Goal: Task Accomplishment & Management: Manage account settings

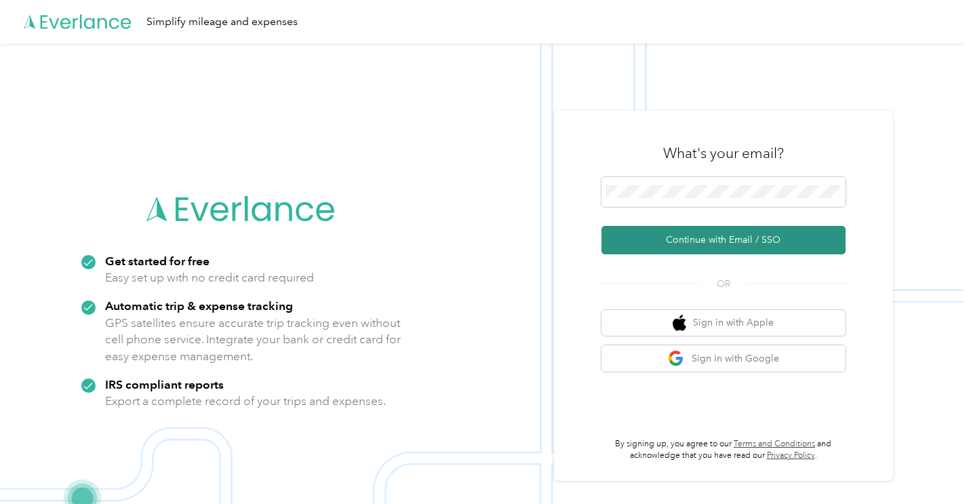
click at [703, 241] on button "Continue with Email / SSO" at bounding box center [723, 240] width 244 height 28
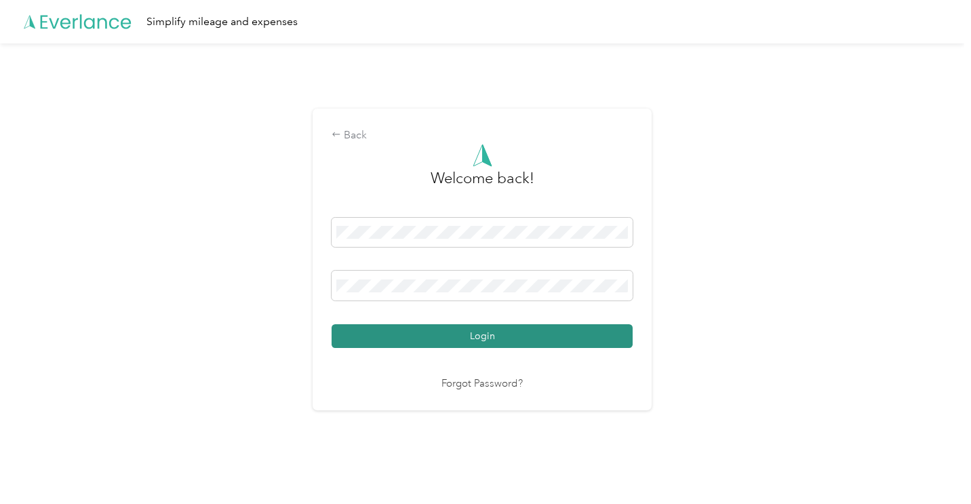
click at [485, 338] on button "Login" at bounding box center [481, 336] width 301 height 24
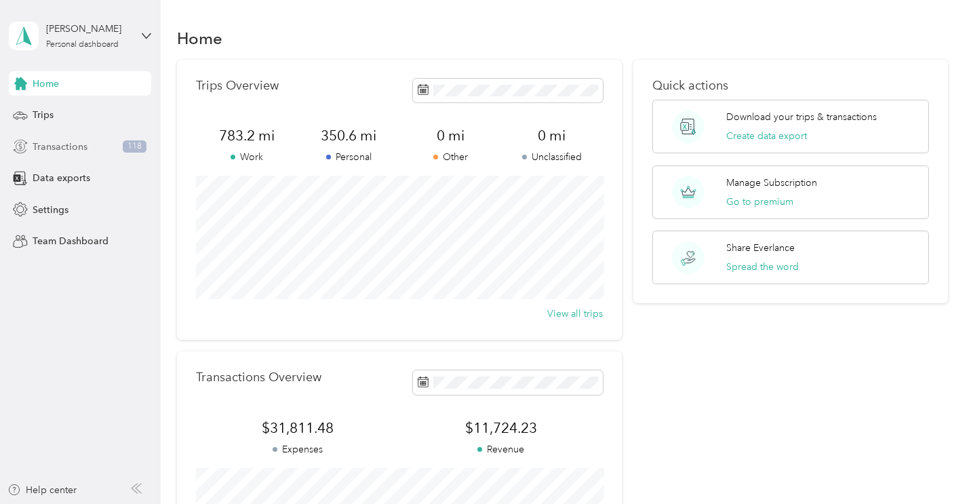
click at [79, 142] on span "Transactions" at bounding box center [60, 147] width 55 height 14
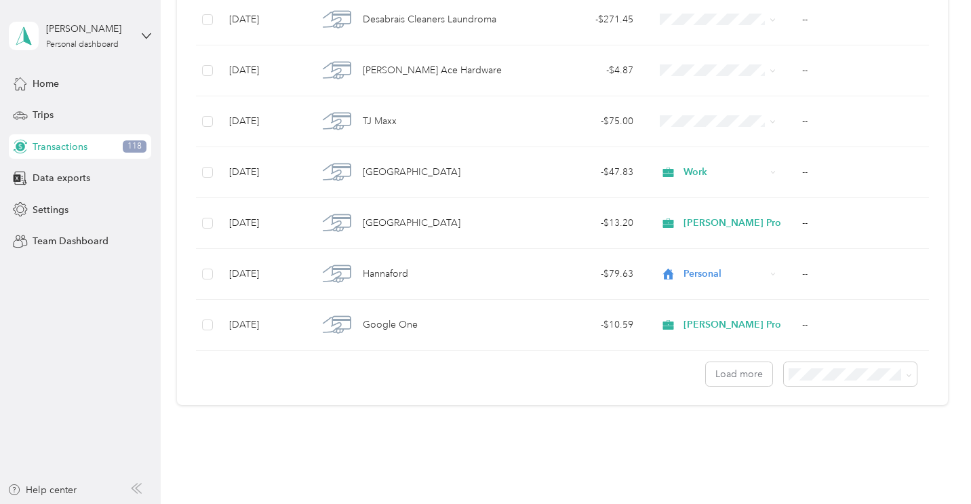
scroll to position [1200, 0]
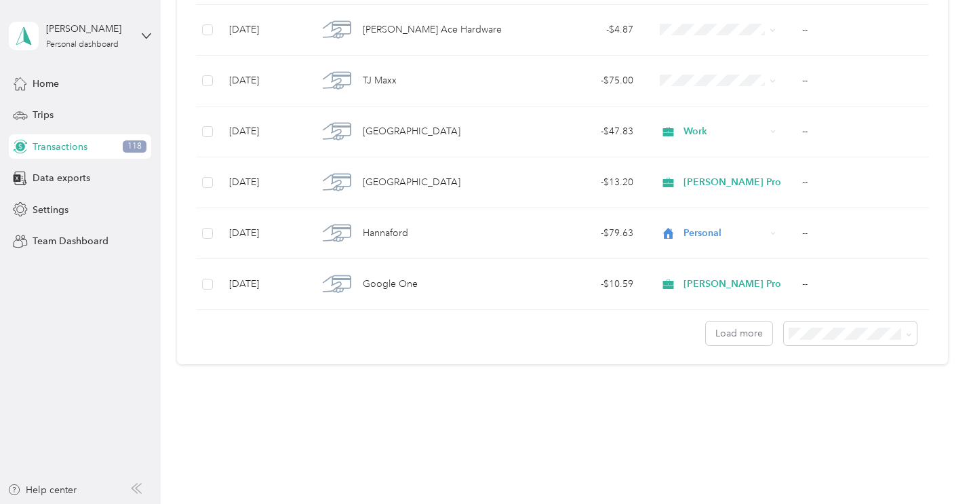
click at [834, 400] on span "100 per load" at bounding box center [824, 400] width 56 height 12
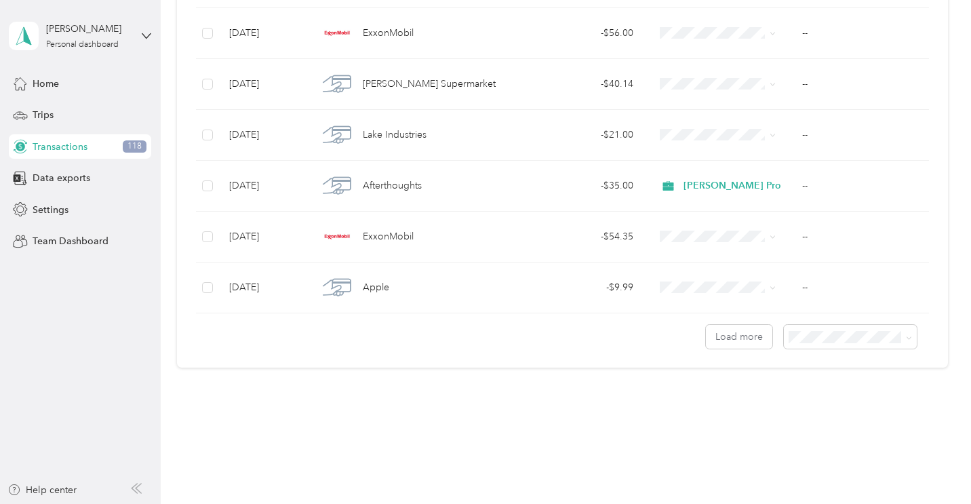
scroll to position [5000, 0]
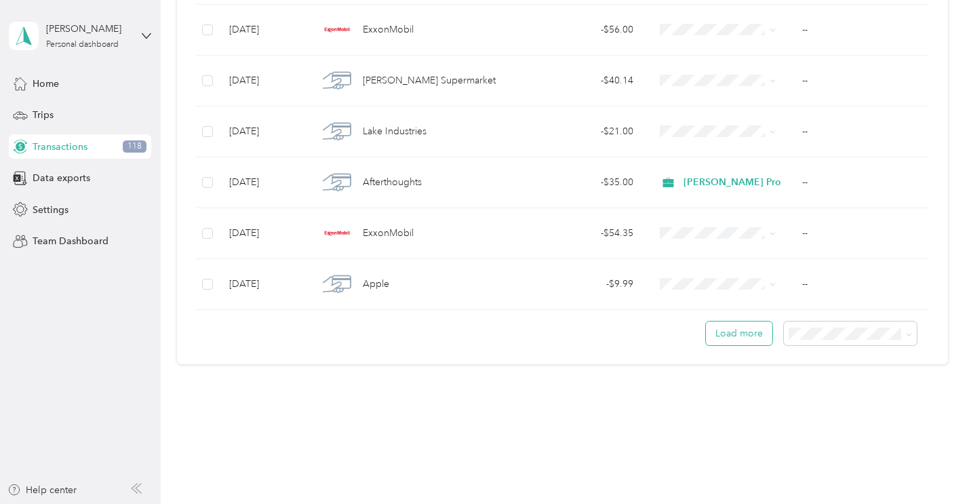
click at [747, 338] on button "Load more" at bounding box center [739, 333] width 66 height 24
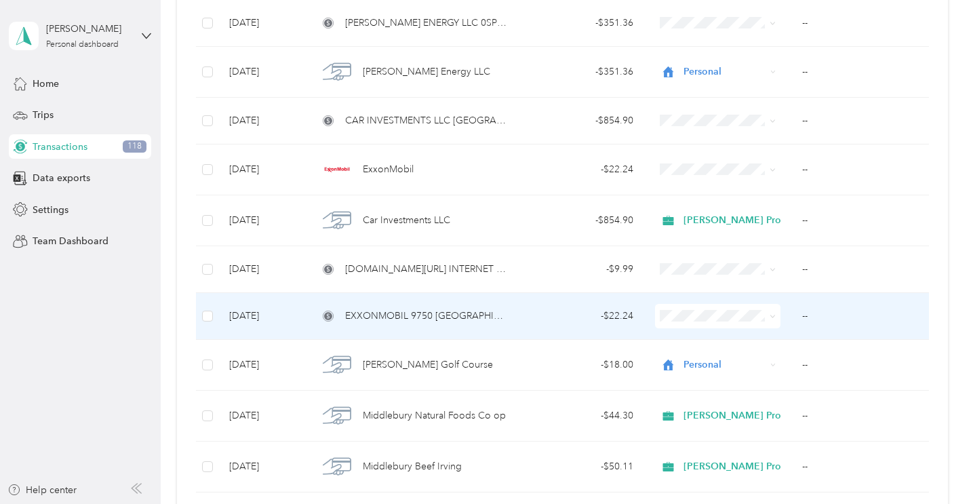
scroll to position [9994, 0]
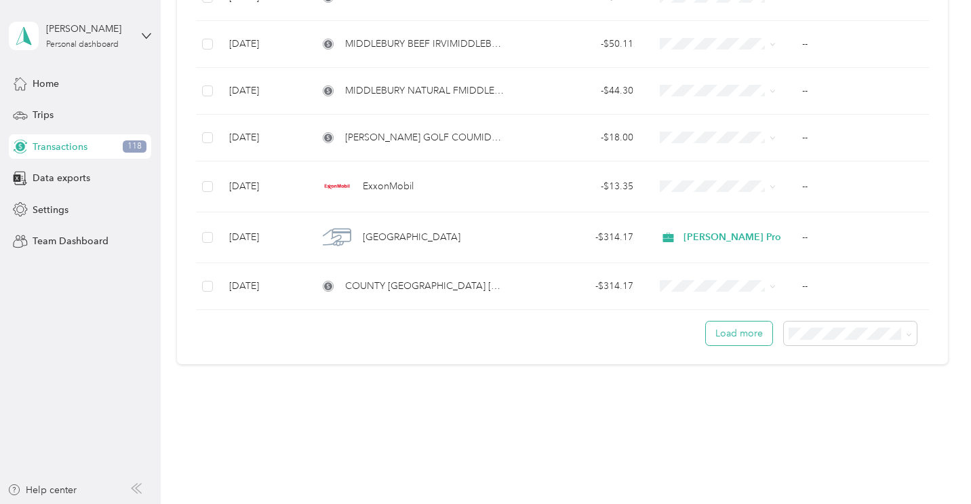
click at [740, 332] on button "Load more" at bounding box center [739, 333] width 66 height 24
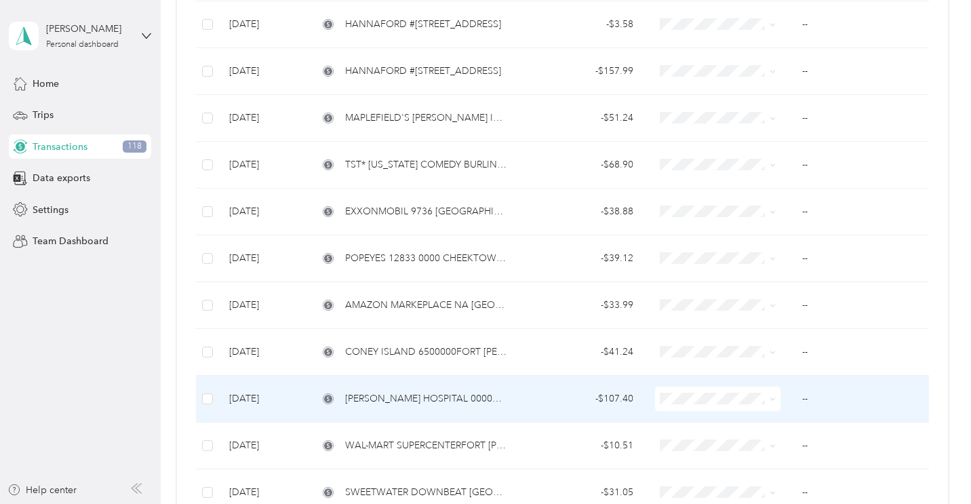
scroll to position [14743, 0]
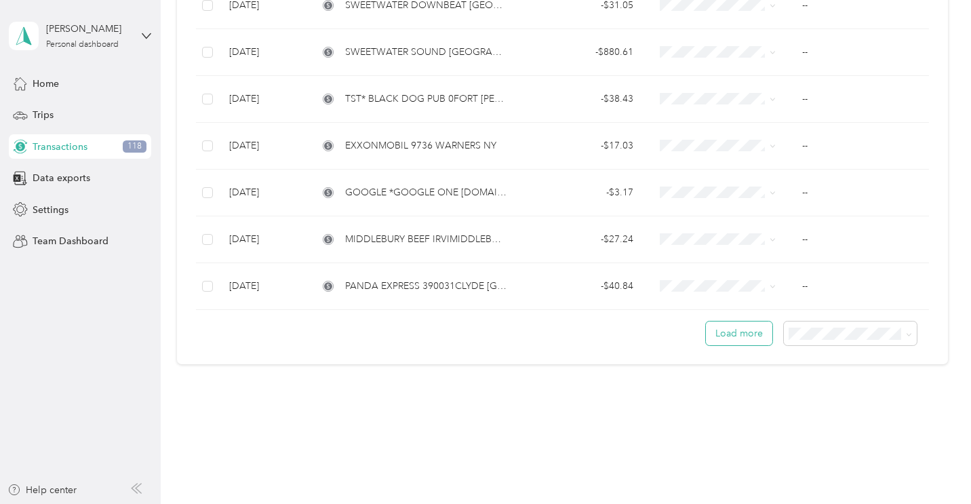
click at [748, 333] on button "Load more" at bounding box center [739, 333] width 66 height 24
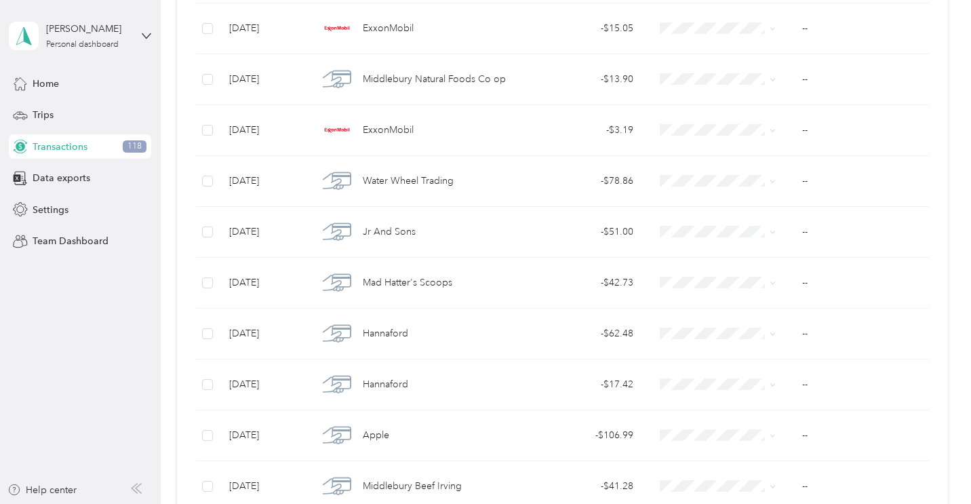
scroll to position [0, 0]
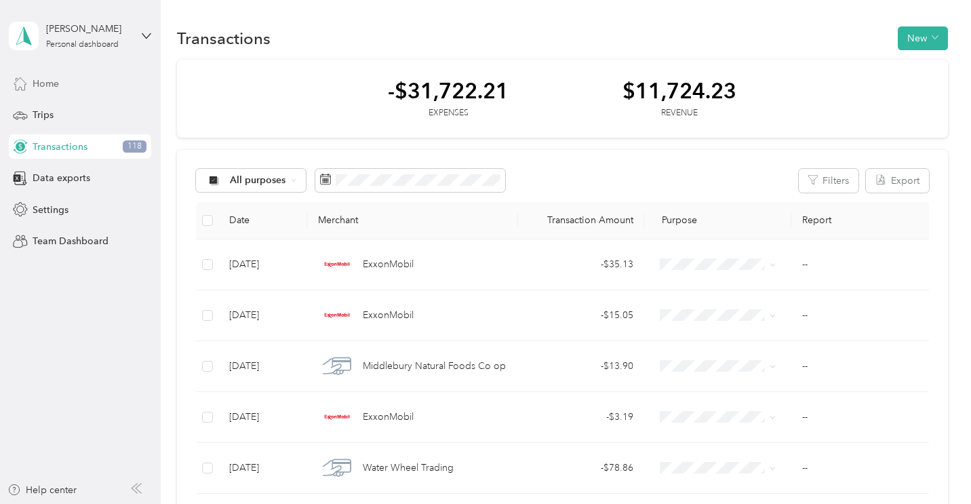
click at [69, 84] on div "Home" at bounding box center [80, 83] width 142 height 24
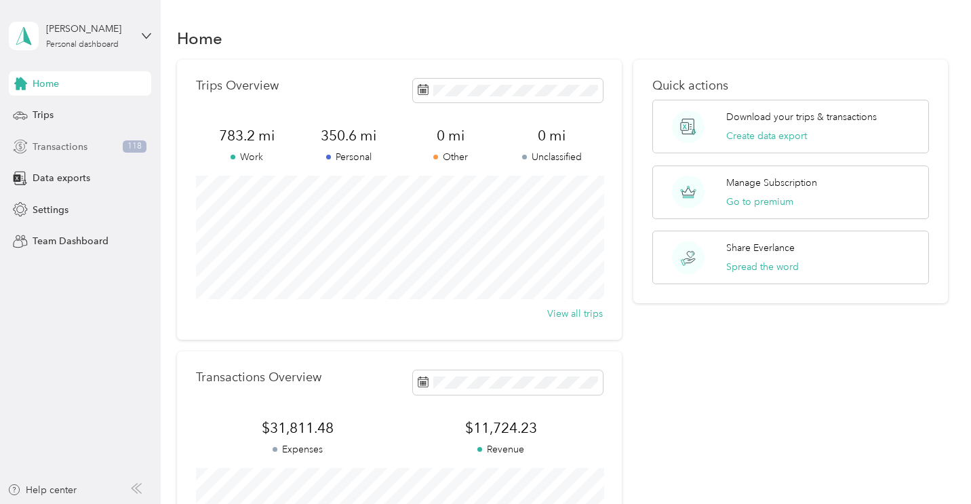
click at [96, 143] on div "Transactions 118" at bounding box center [80, 146] width 142 height 24
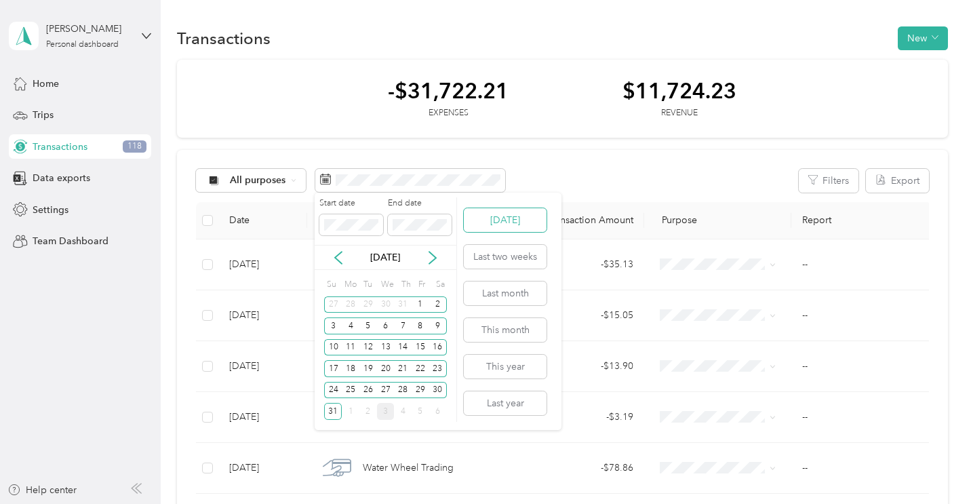
click at [502, 217] on button "Today" at bounding box center [505, 220] width 83 height 24
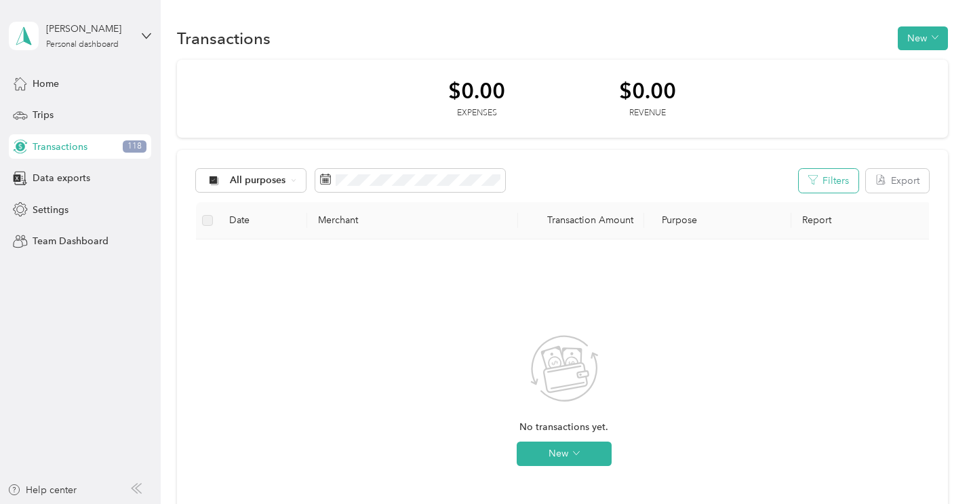
click at [821, 190] on button "Filters" at bounding box center [828, 181] width 60 height 24
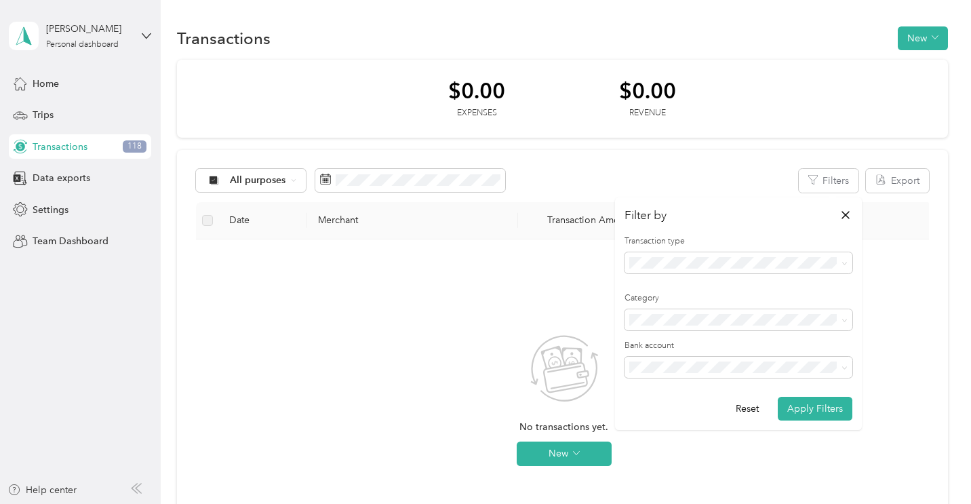
click at [702, 177] on div "All purposes Filters Export" at bounding box center [562, 181] width 732 height 24
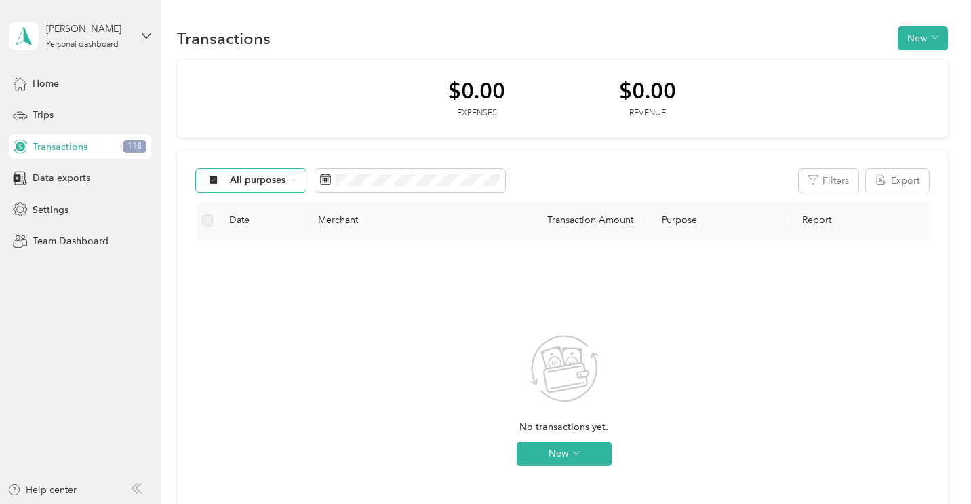
click at [264, 182] on span "All purposes" at bounding box center [258, 180] width 56 height 9
click at [260, 201] on span "All purposes" at bounding box center [298, 205] width 136 height 14
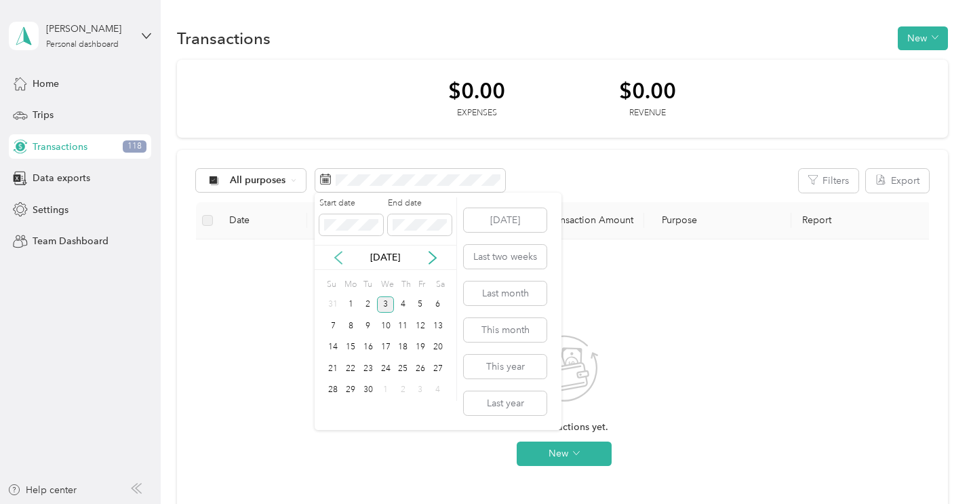
click at [333, 252] on icon at bounding box center [338, 258] width 14 height 14
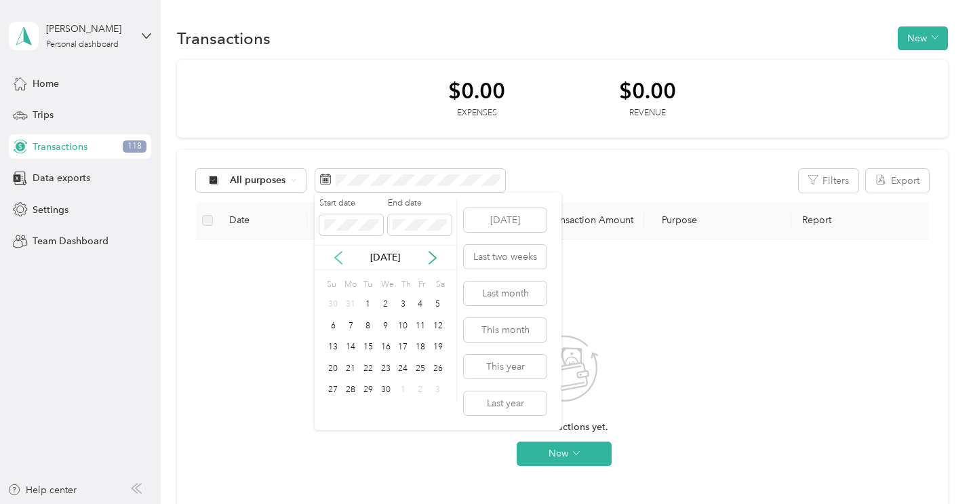
click at [334, 252] on icon at bounding box center [338, 258] width 14 height 14
click at [389, 305] on div "1" at bounding box center [386, 304] width 18 height 17
click at [494, 220] on button "Today" at bounding box center [505, 220] width 83 height 24
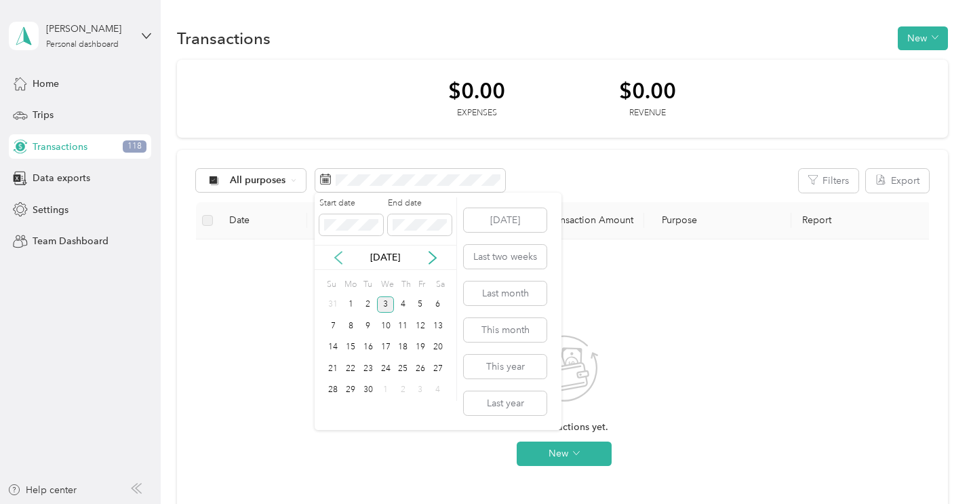
click at [338, 256] on icon at bounding box center [338, 258] width 14 height 14
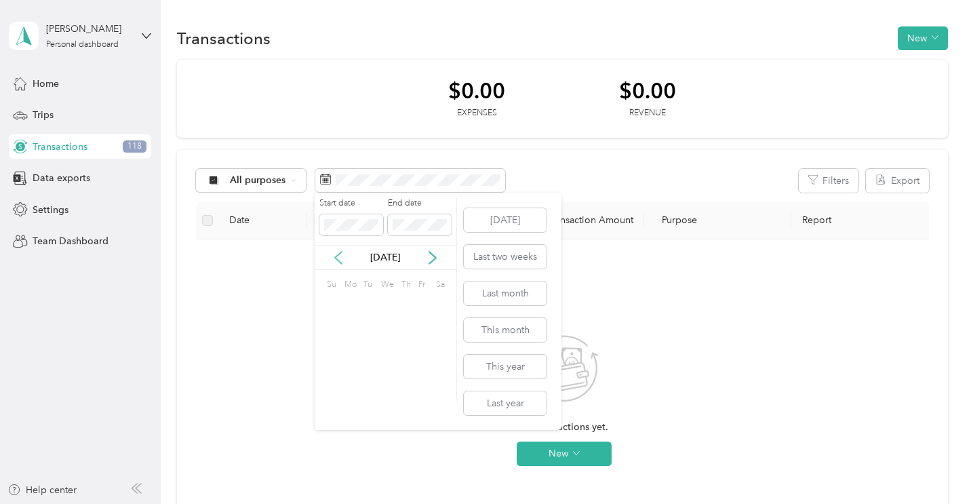
click at [338, 256] on icon at bounding box center [338, 258] width 14 height 14
click at [434, 255] on icon at bounding box center [432, 257] width 7 height 12
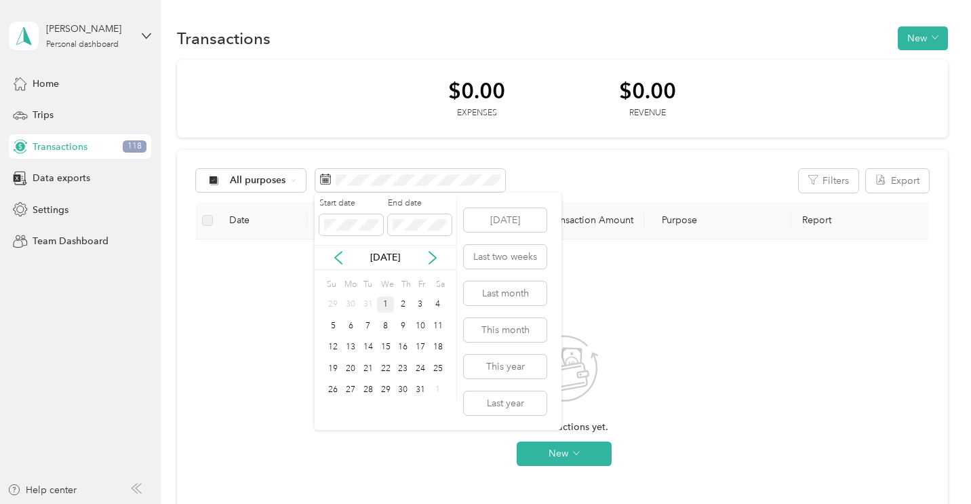
click at [388, 305] on div "1" at bounding box center [386, 304] width 18 height 17
click at [430, 255] on icon at bounding box center [433, 258] width 14 height 14
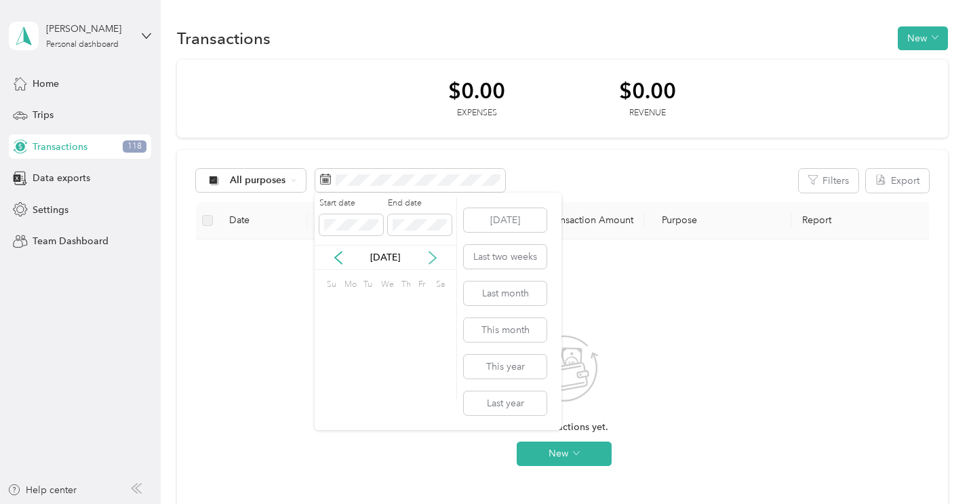
click at [430, 255] on icon at bounding box center [433, 258] width 14 height 14
click at [430, 256] on icon at bounding box center [433, 258] width 14 height 14
click at [431, 256] on icon at bounding box center [433, 258] width 14 height 14
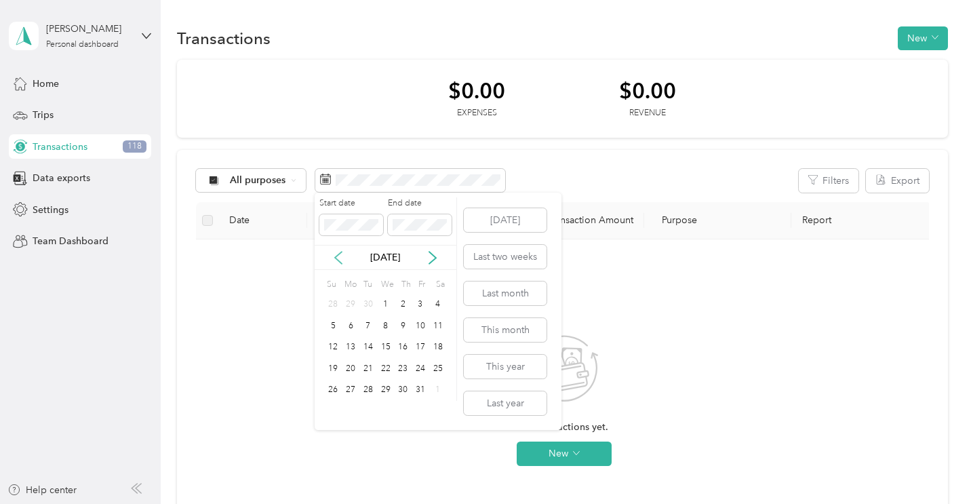
click at [341, 253] on icon at bounding box center [338, 258] width 14 height 14
click at [387, 304] on div "3" at bounding box center [386, 304] width 18 height 17
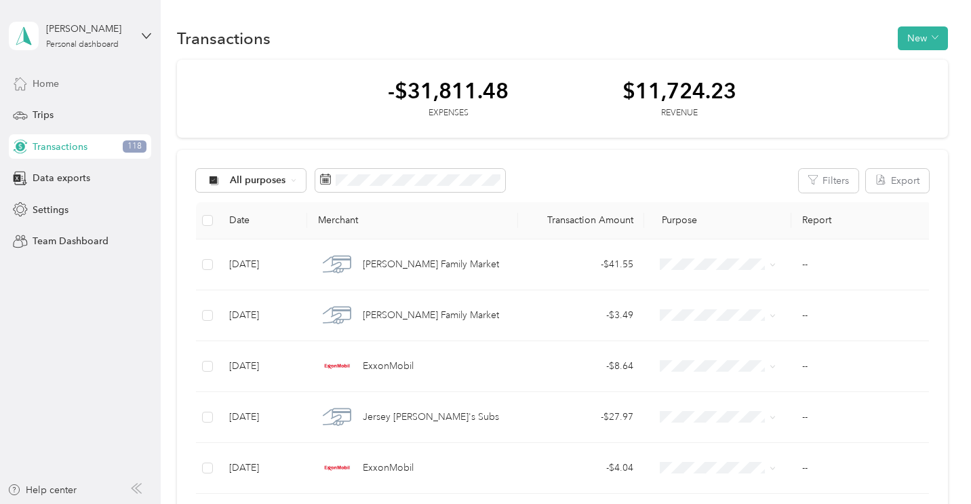
click at [58, 85] on span "Home" at bounding box center [46, 84] width 26 height 14
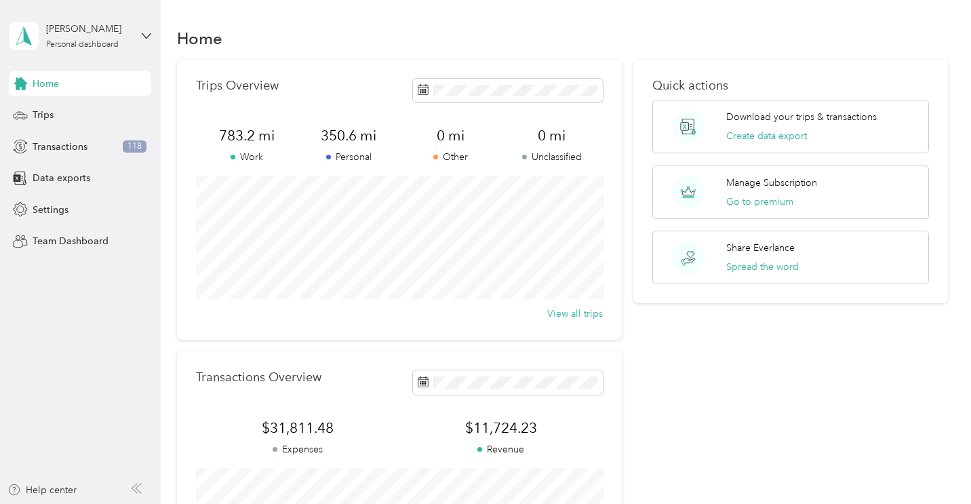
click at [56, 87] on span "Home" at bounding box center [46, 84] width 26 height 14
click at [73, 146] on span "Transactions" at bounding box center [60, 147] width 55 height 14
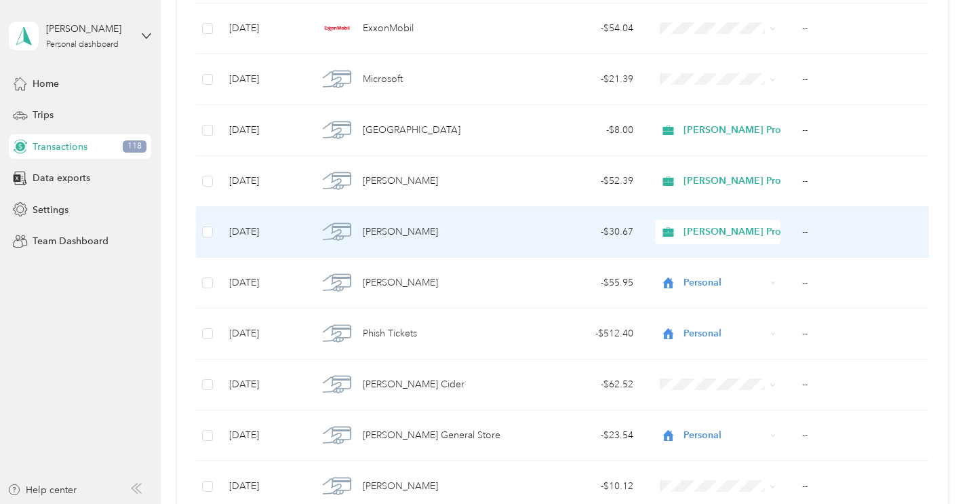
scroll to position [5000, 0]
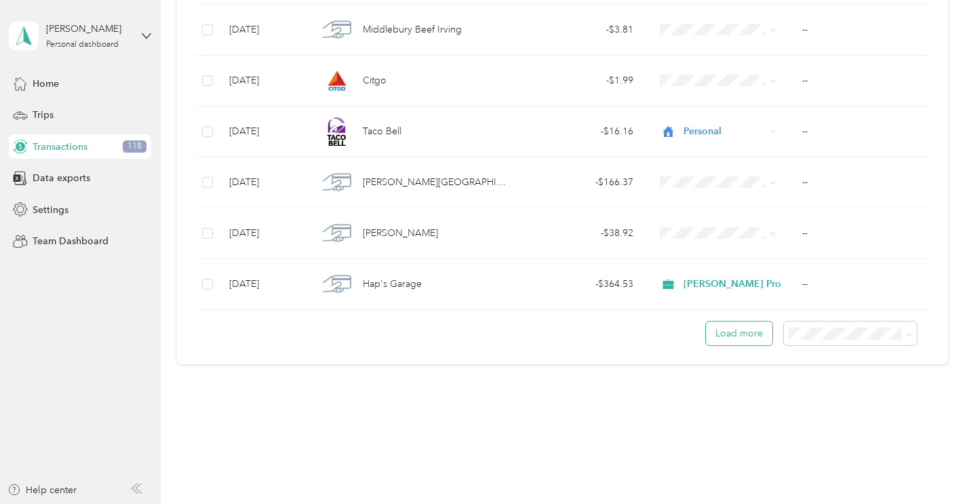
click at [747, 333] on button "Load more" at bounding box center [739, 333] width 66 height 24
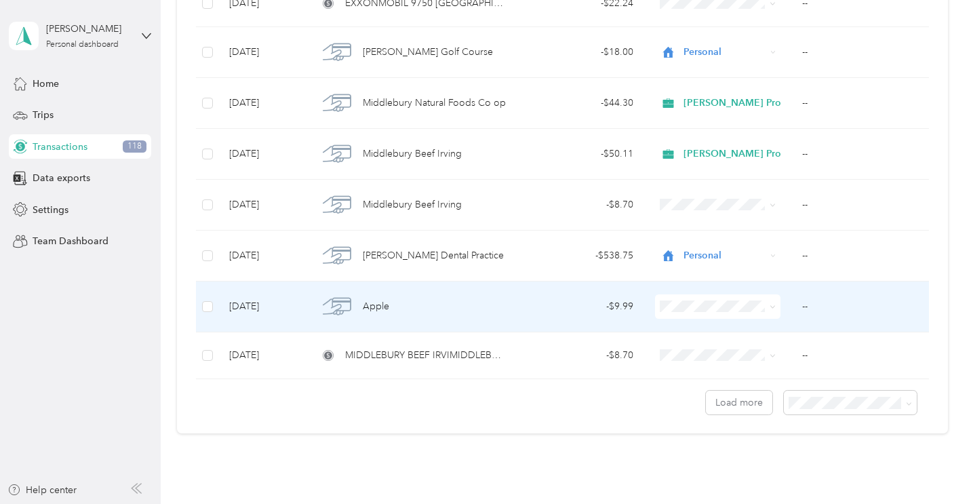
scroll to position [9946, 0]
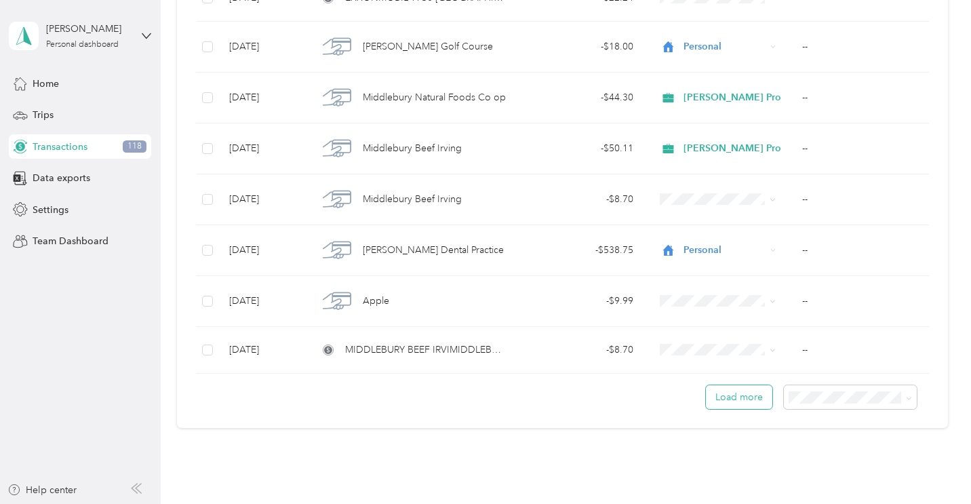
click at [742, 396] on button "Load more" at bounding box center [739, 397] width 66 height 24
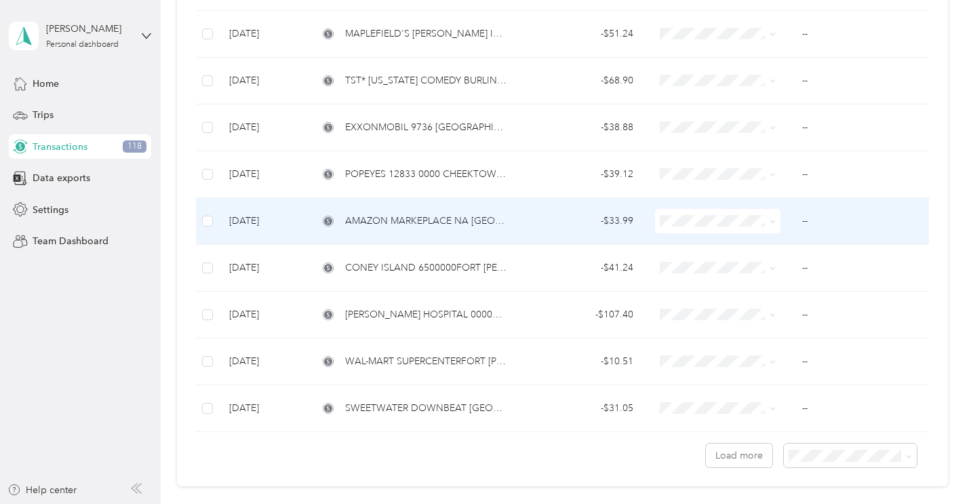
scroll to position [14768, 0]
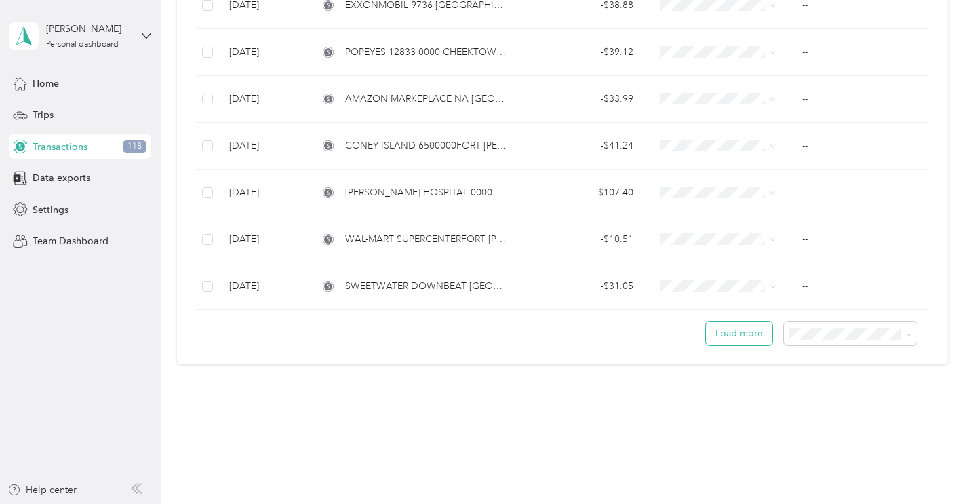
click at [735, 335] on button "Load more" at bounding box center [739, 333] width 66 height 24
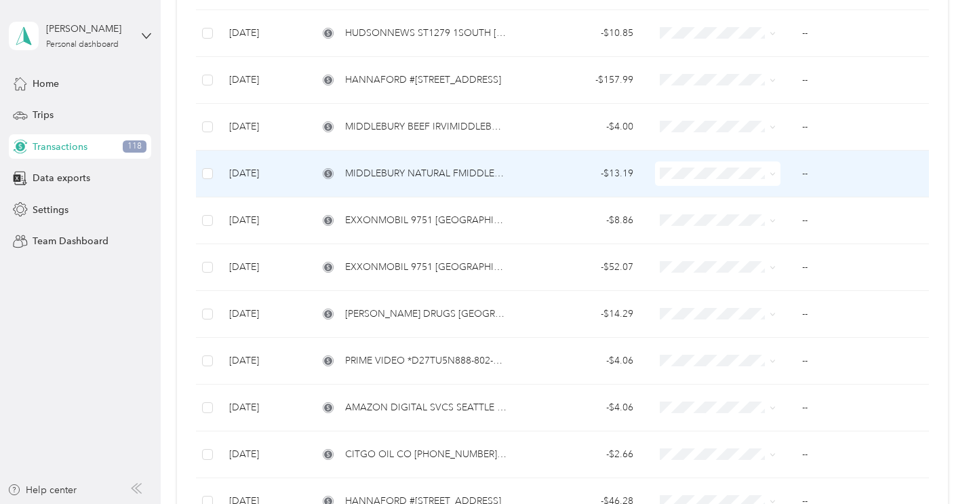
scroll to position [19444, 0]
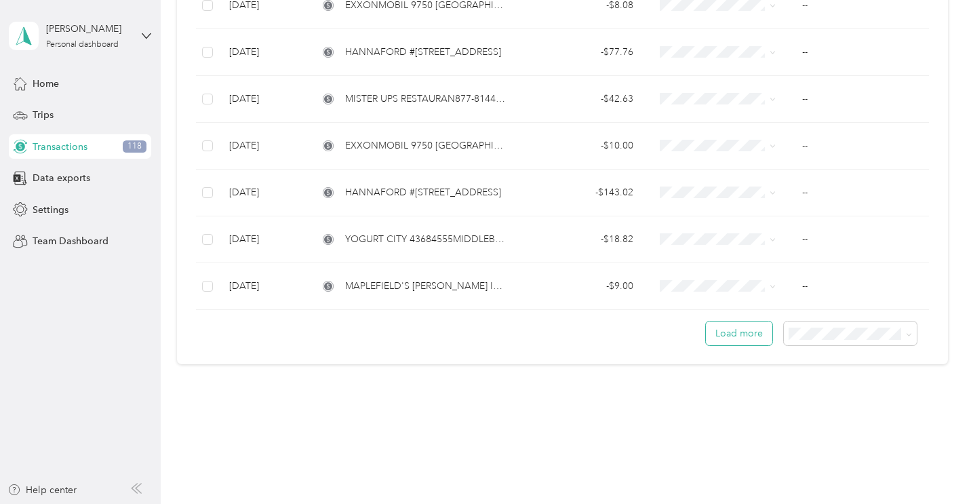
click at [732, 335] on button "Load more" at bounding box center [739, 333] width 66 height 24
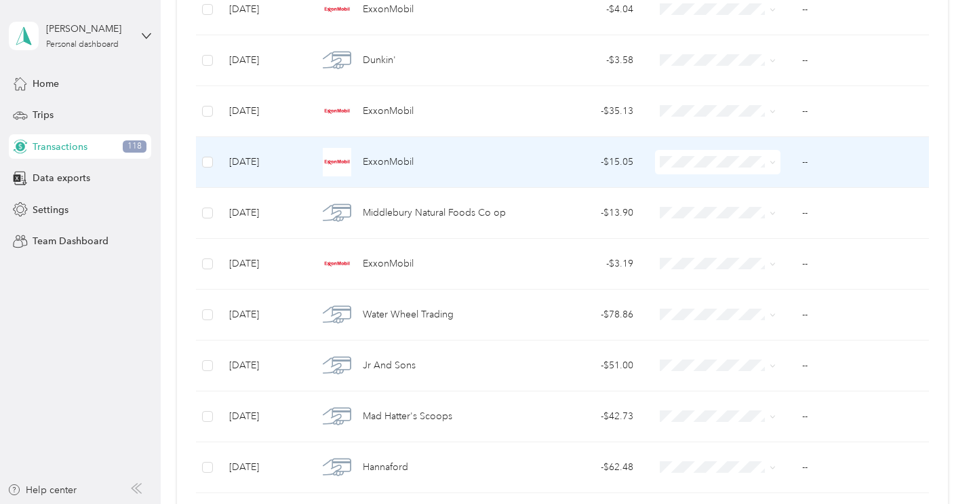
scroll to position [0, 0]
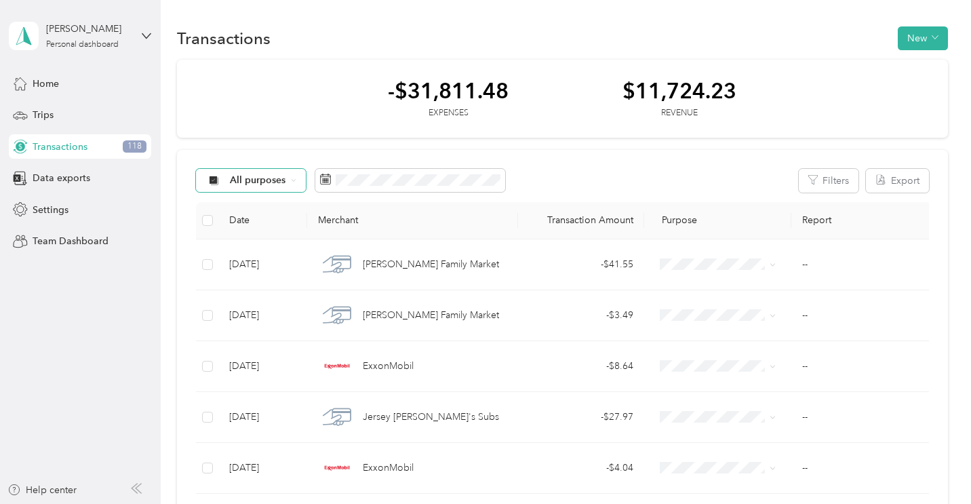
click at [275, 178] on span "All purposes" at bounding box center [258, 180] width 56 height 9
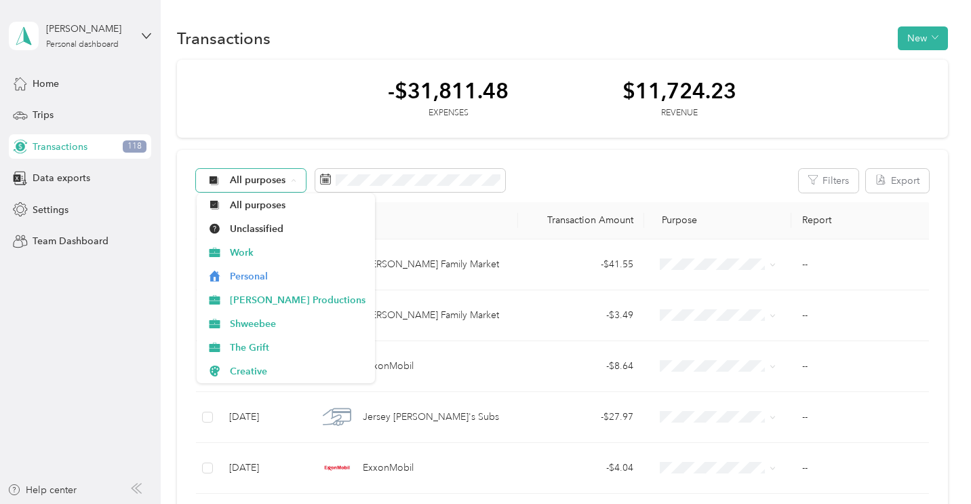
click at [248, 176] on span "All purposes" at bounding box center [258, 180] width 56 height 9
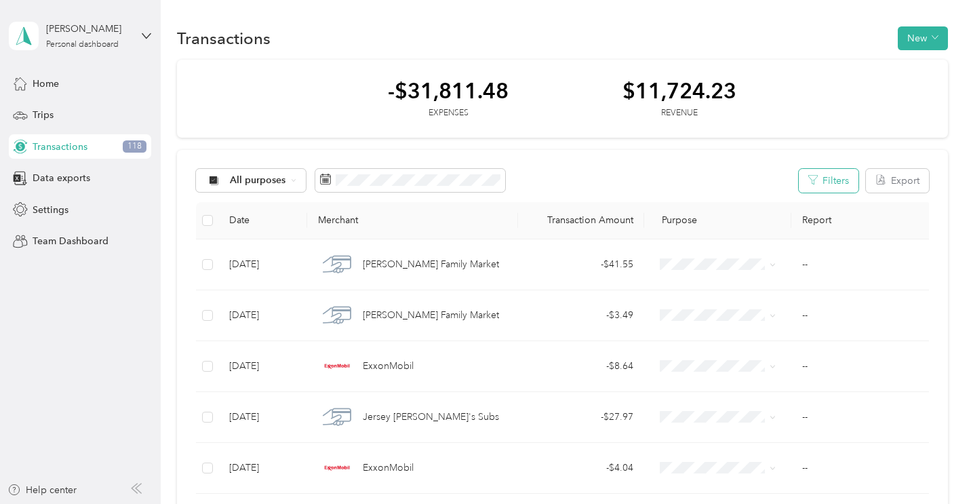
click at [844, 184] on button "Filters" at bounding box center [828, 181] width 60 height 24
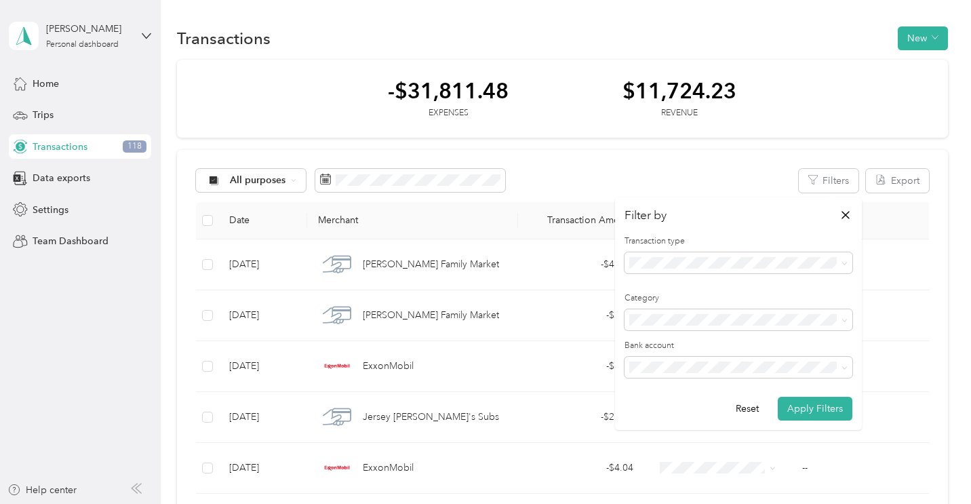
click at [699, 329] on div "Revenue" at bounding box center [738, 330] width 209 height 14
click at [831, 407] on button "Apply Filters" at bounding box center [814, 408] width 75 height 24
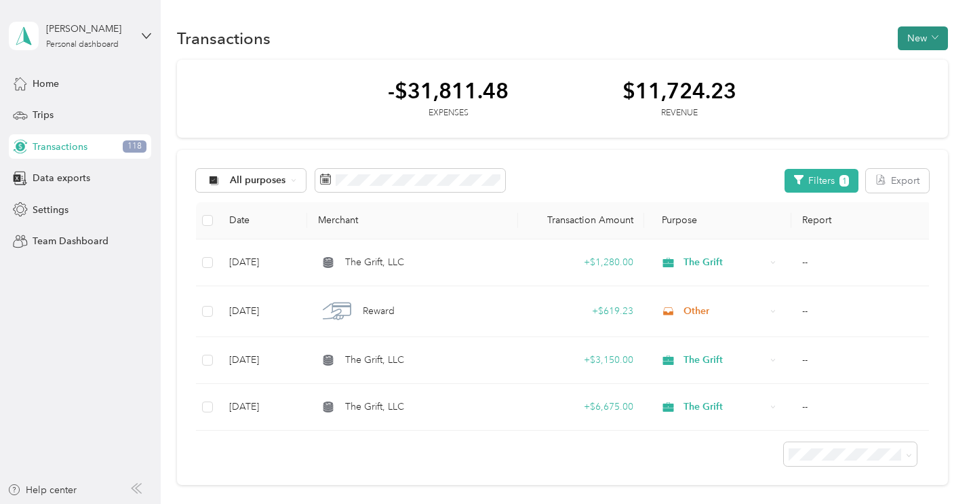
click at [938, 43] on span "button" at bounding box center [934, 39] width 7 height 12
click at [932, 87] on span "Revenue" at bounding box center [922, 88] width 37 height 14
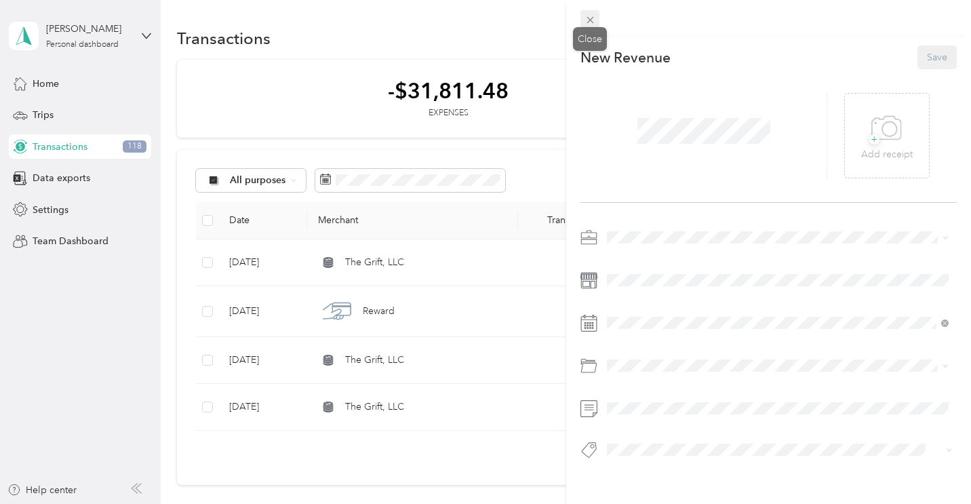
click at [590, 15] on icon at bounding box center [590, 20] width 12 height 12
